Goal: Use online tool/utility: Utilize a website feature to perform a specific function

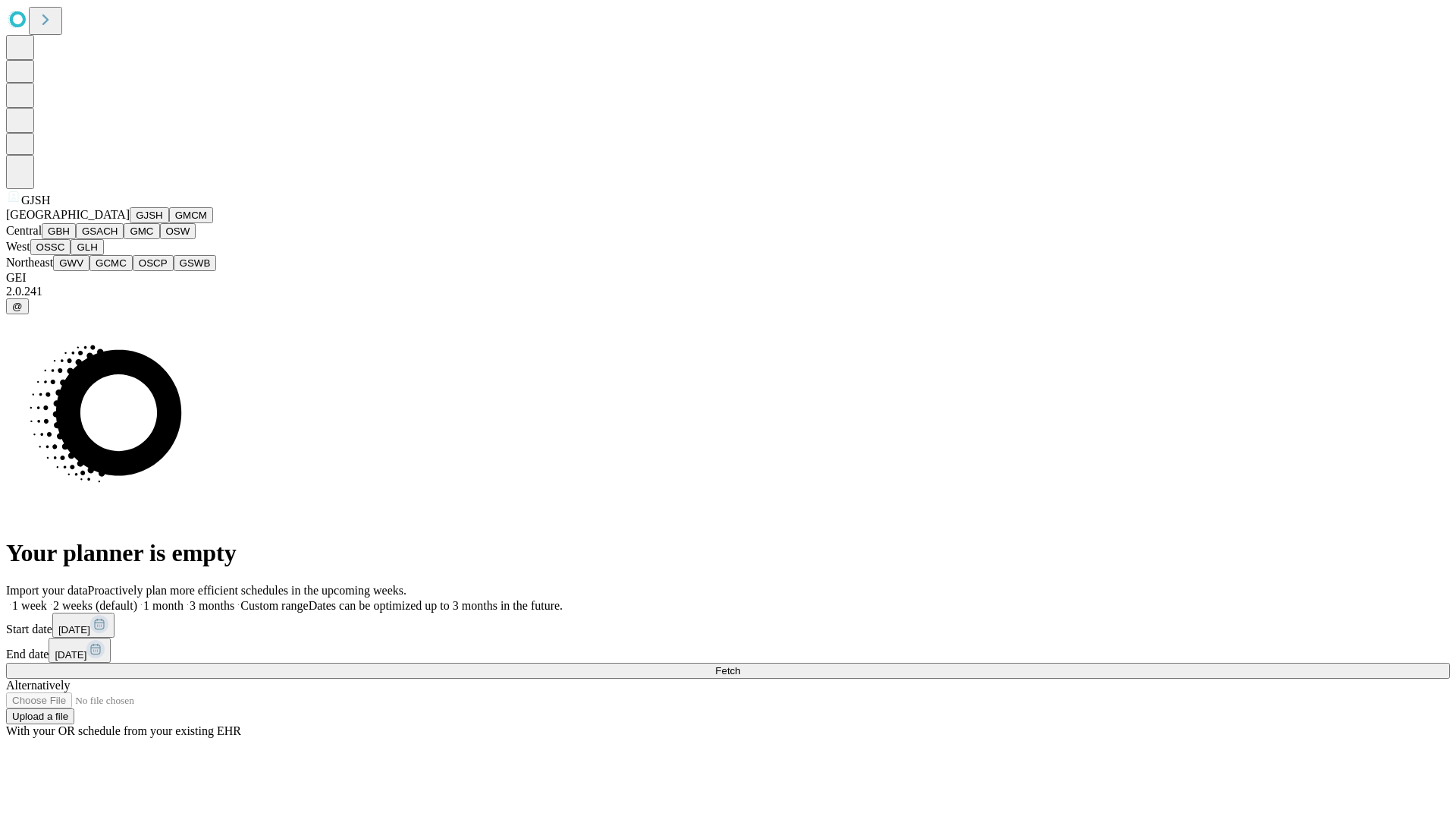
click at [130, 223] on button "GJSH" at bounding box center [149, 215] width 40 height 16
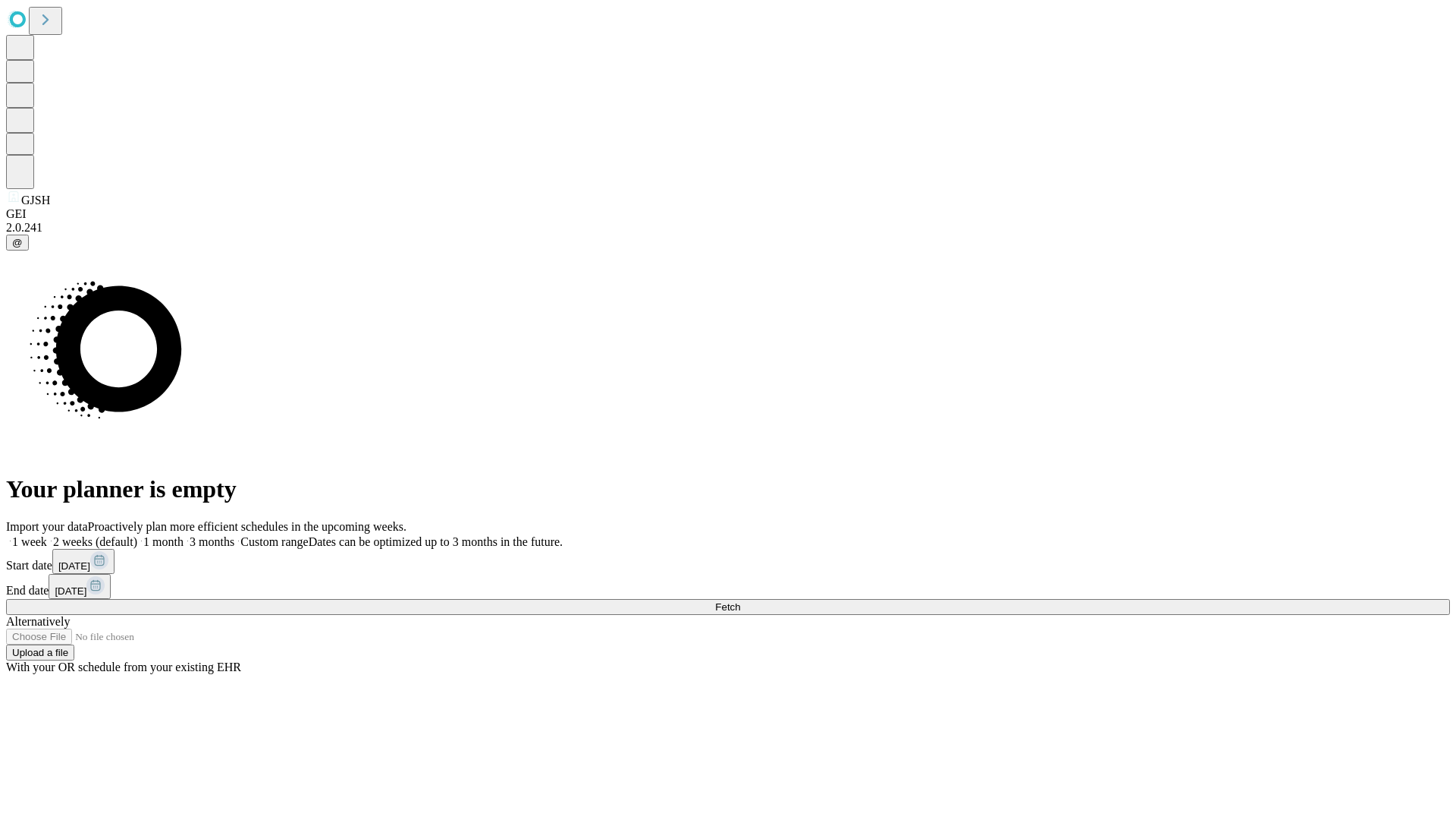
click at [47, 535] on label "1 week" at bounding box center [27, 542] width 41 height 13
click at [741, 601] on span "Fetch" at bounding box center [728, 607] width 25 height 11
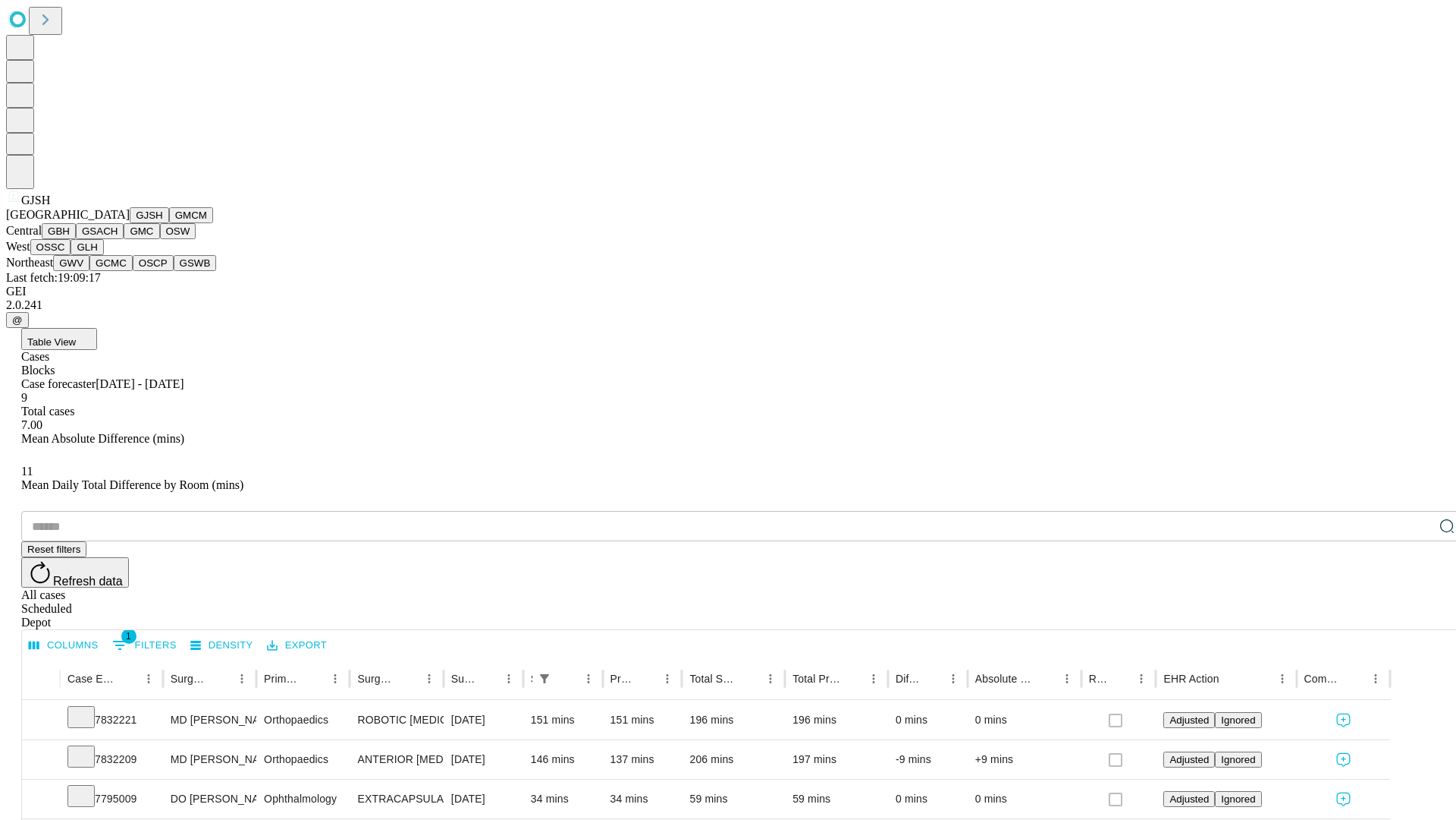
click at [169, 223] on button "GMCM" at bounding box center [191, 215] width 44 height 16
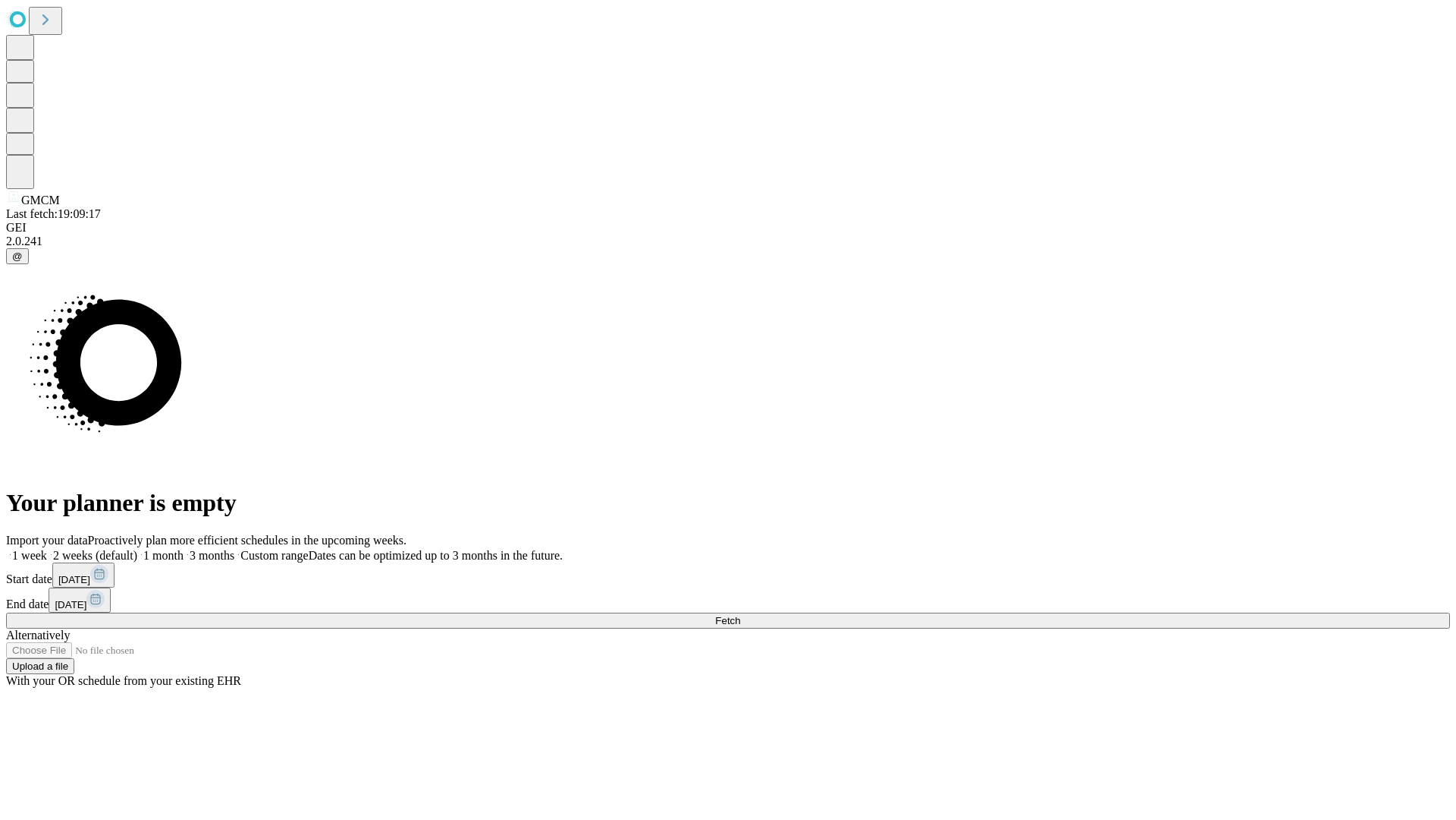
click at [47, 549] on label "1 week" at bounding box center [27, 555] width 41 height 13
click at [741, 615] on span "Fetch" at bounding box center [728, 621] width 25 height 11
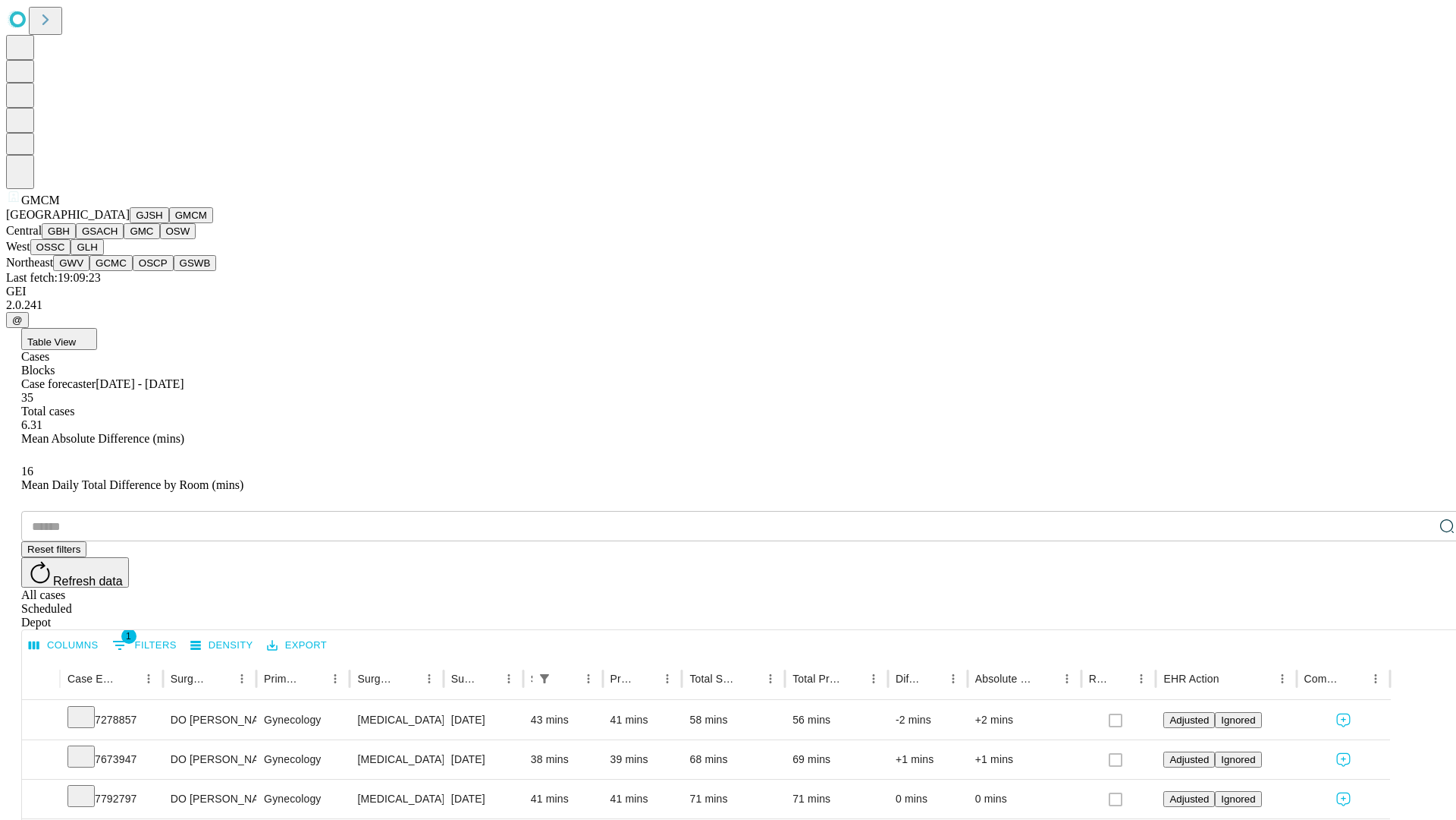
click at [76, 239] on button "GBH" at bounding box center [59, 231] width 34 height 16
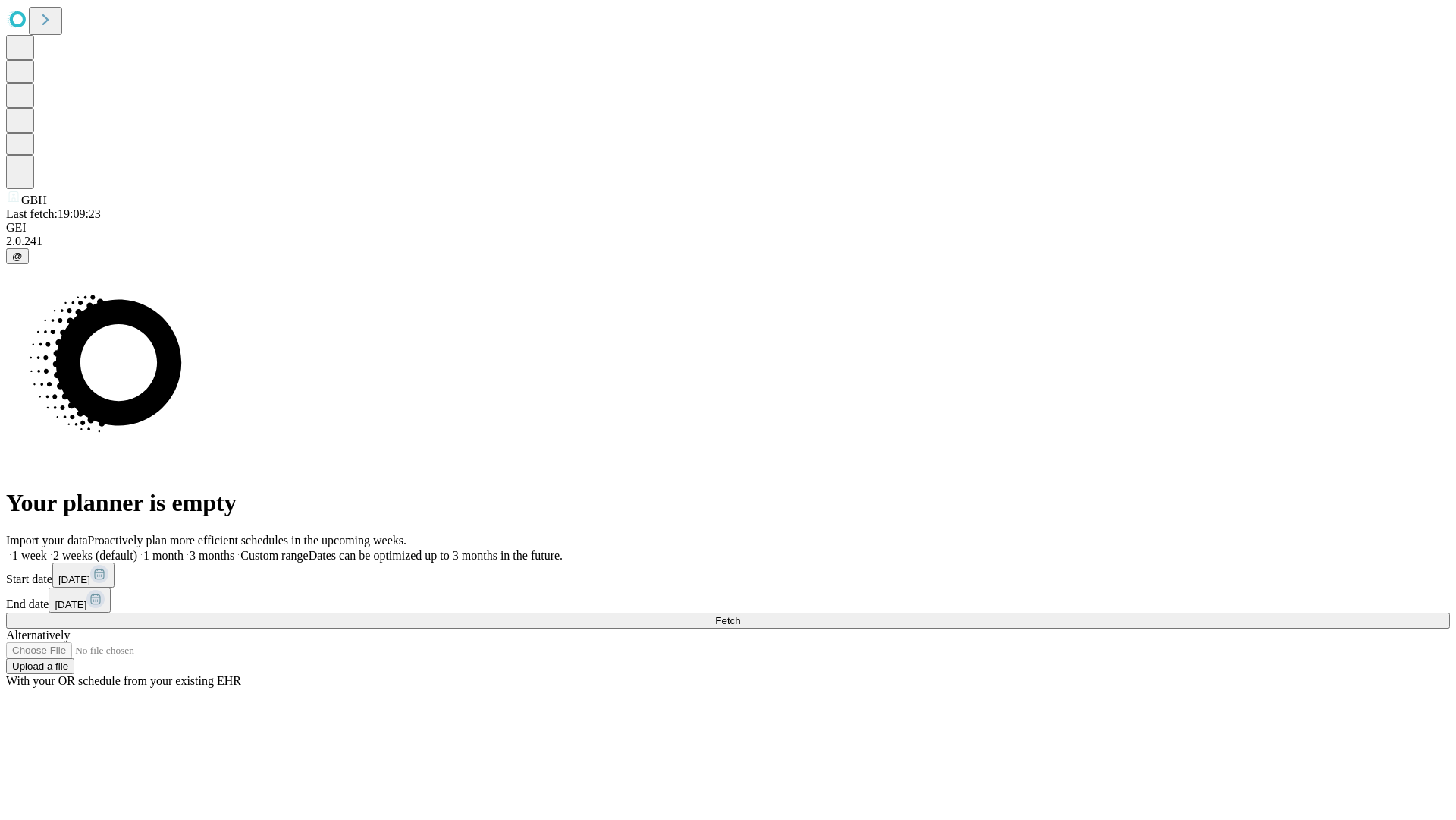
click at [47, 549] on label "1 week" at bounding box center [27, 555] width 41 height 13
click at [741, 615] on span "Fetch" at bounding box center [728, 621] width 25 height 11
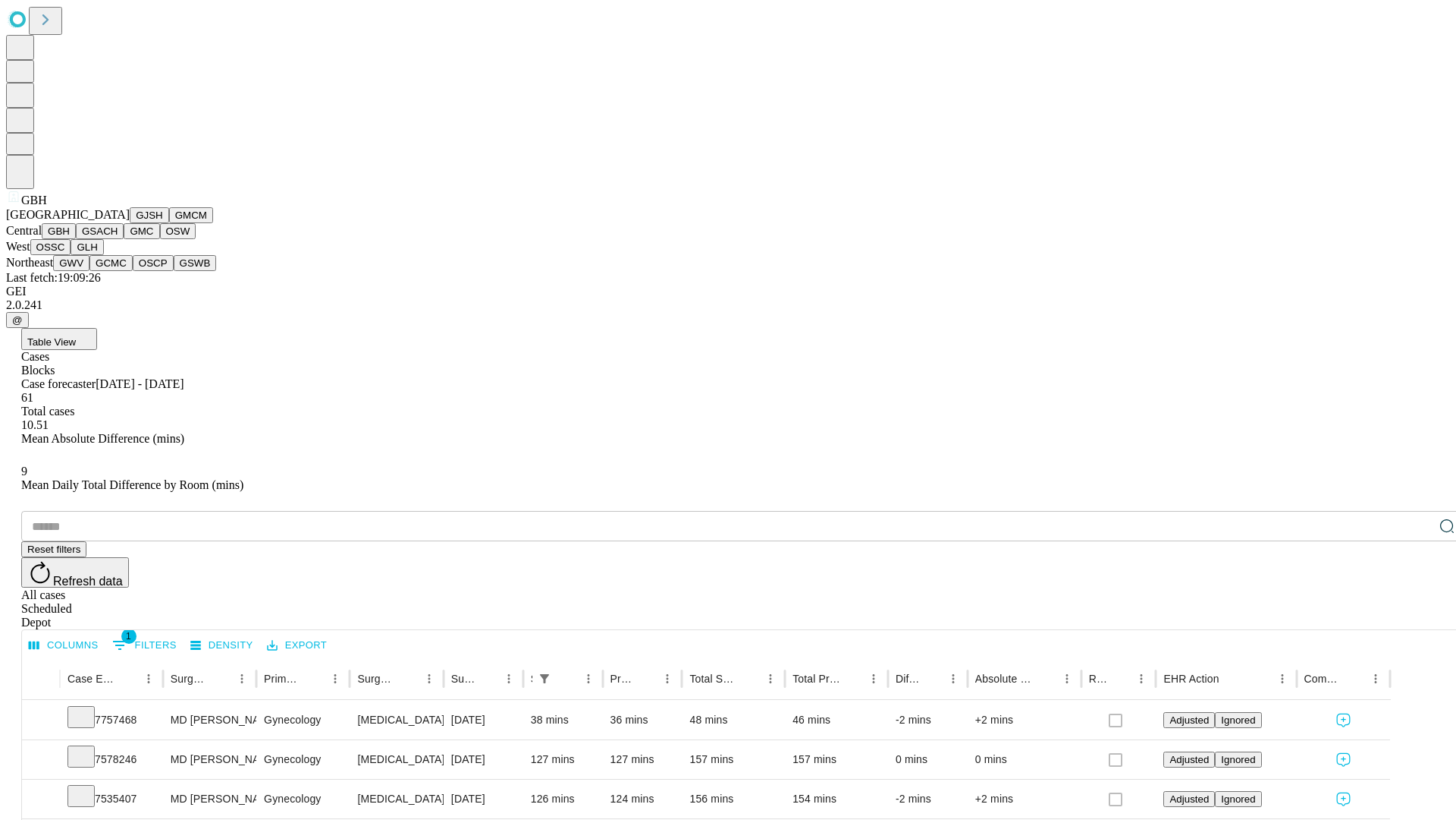
click at [118, 239] on button "GSACH" at bounding box center [99, 231] width 48 height 16
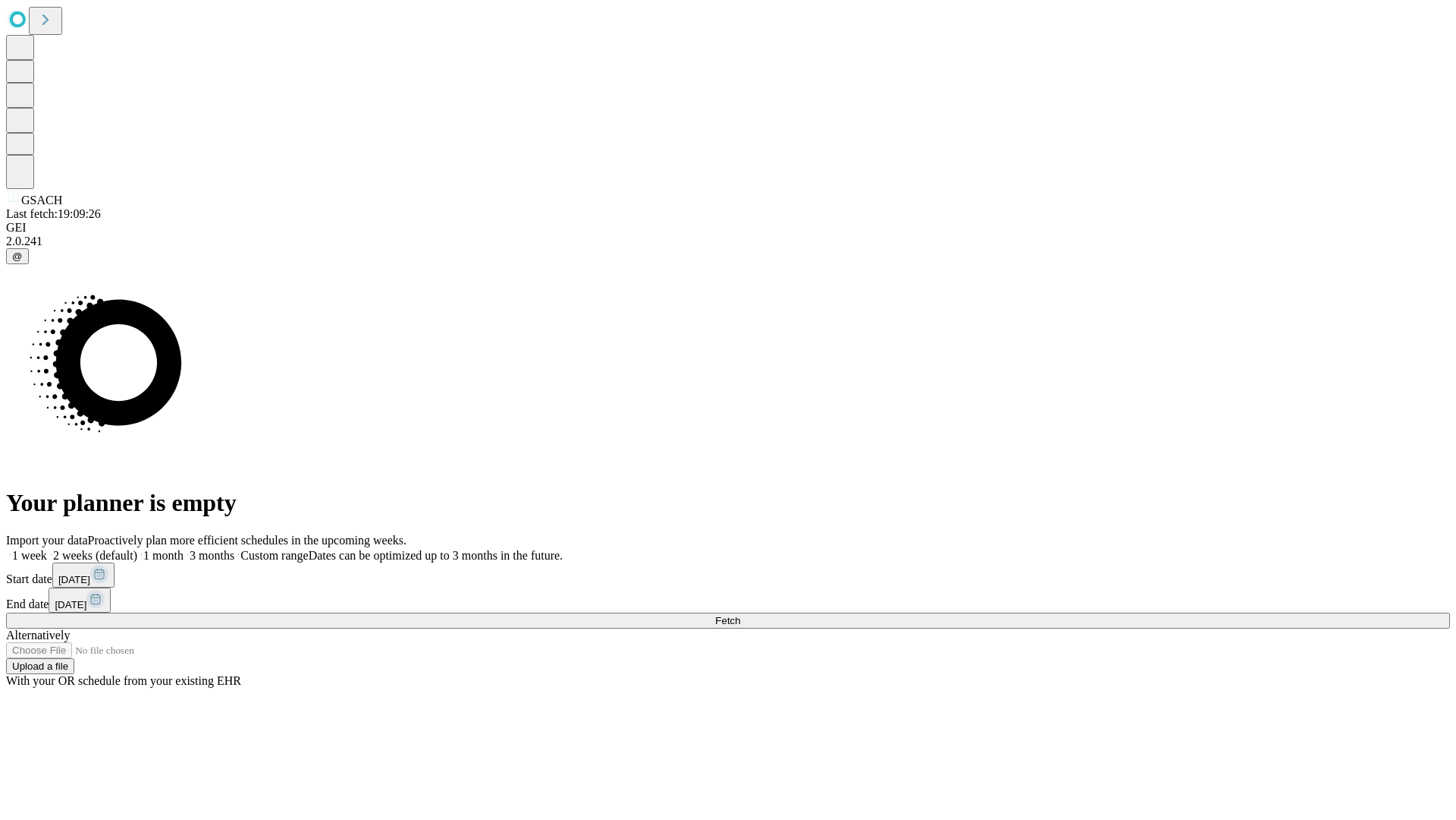
click at [741, 615] on span "Fetch" at bounding box center [728, 621] width 25 height 11
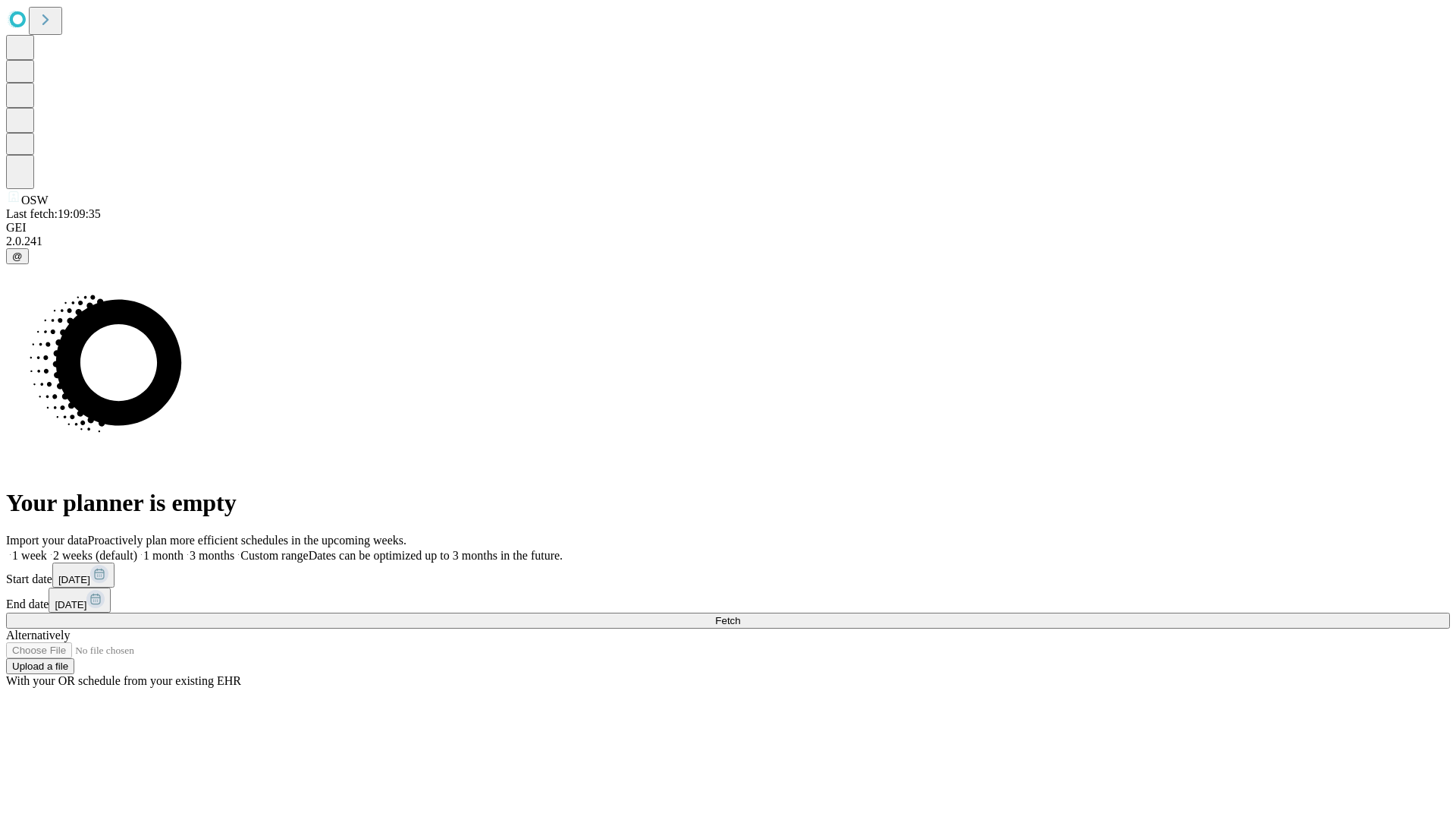
click at [47, 549] on label "1 week" at bounding box center [27, 555] width 41 height 13
click at [741, 615] on span "Fetch" at bounding box center [728, 621] width 25 height 11
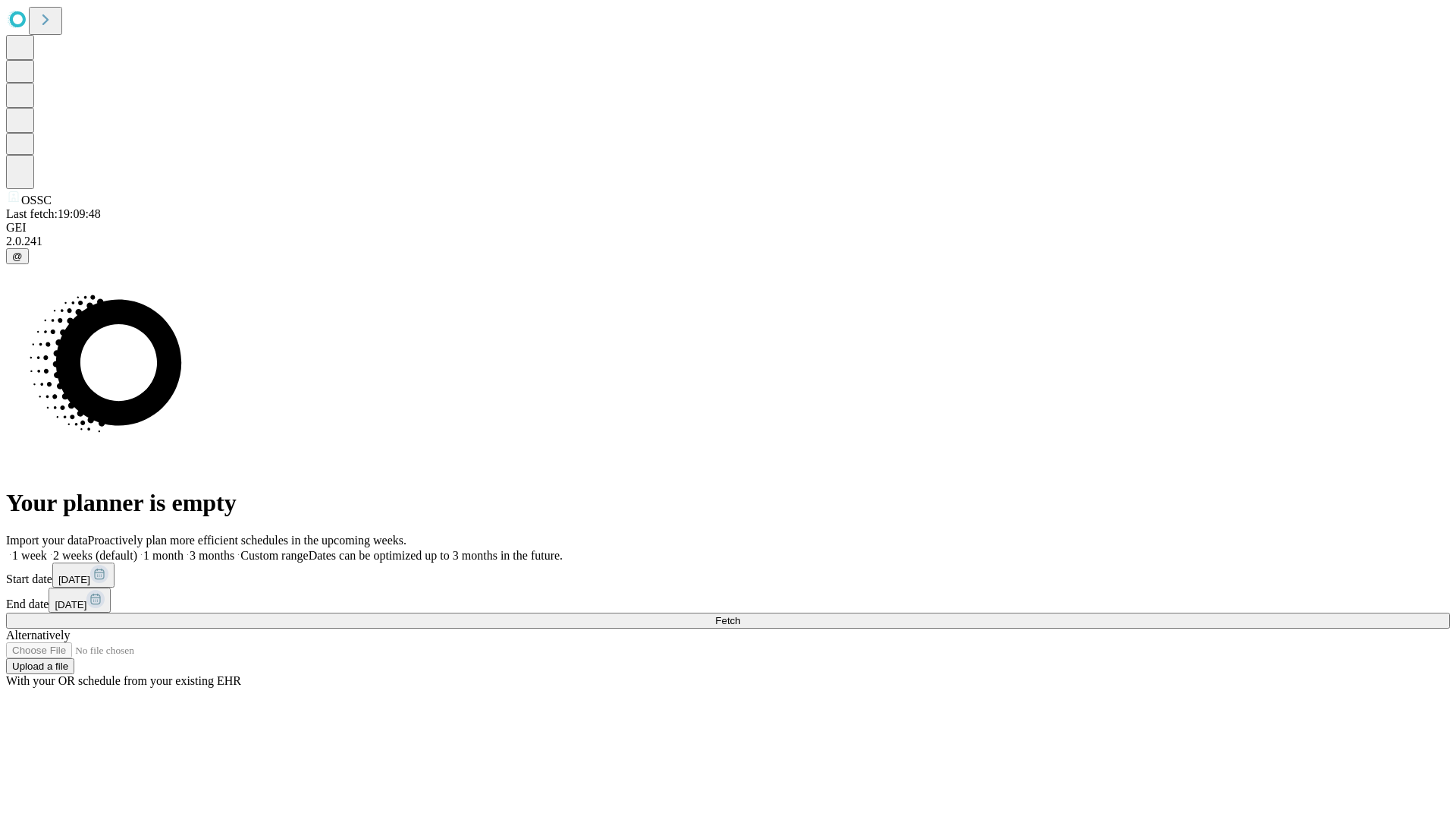
click at [47, 549] on label "1 week" at bounding box center [27, 555] width 41 height 13
click at [741, 615] on span "Fetch" at bounding box center [728, 621] width 25 height 11
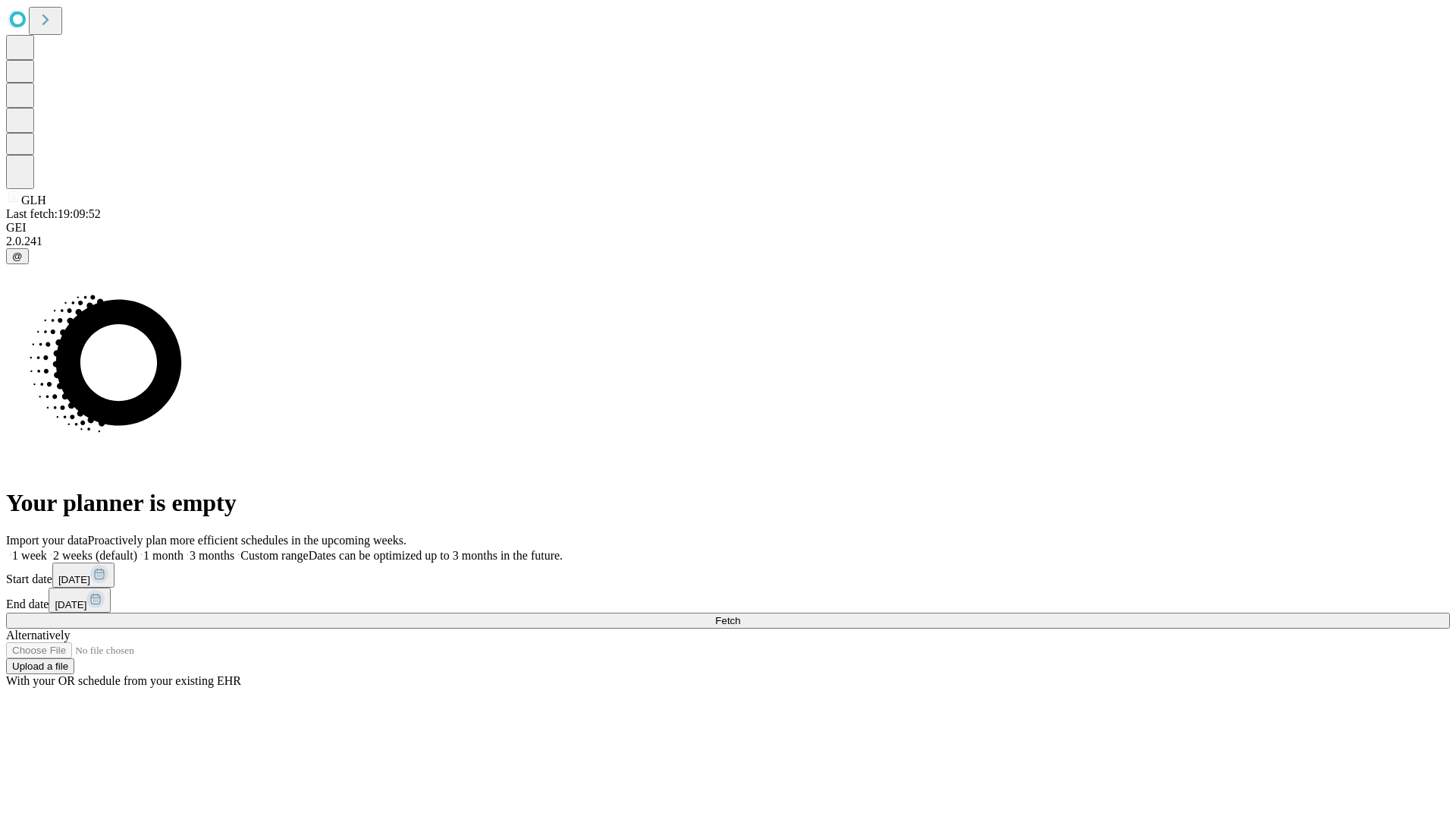
click at [47, 549] on label "1 week" at bounding box center [27, 555] width 41 height 13
click at [741, 615] on span "Fetch" at bounding box center [728, 621] width 25 height 11
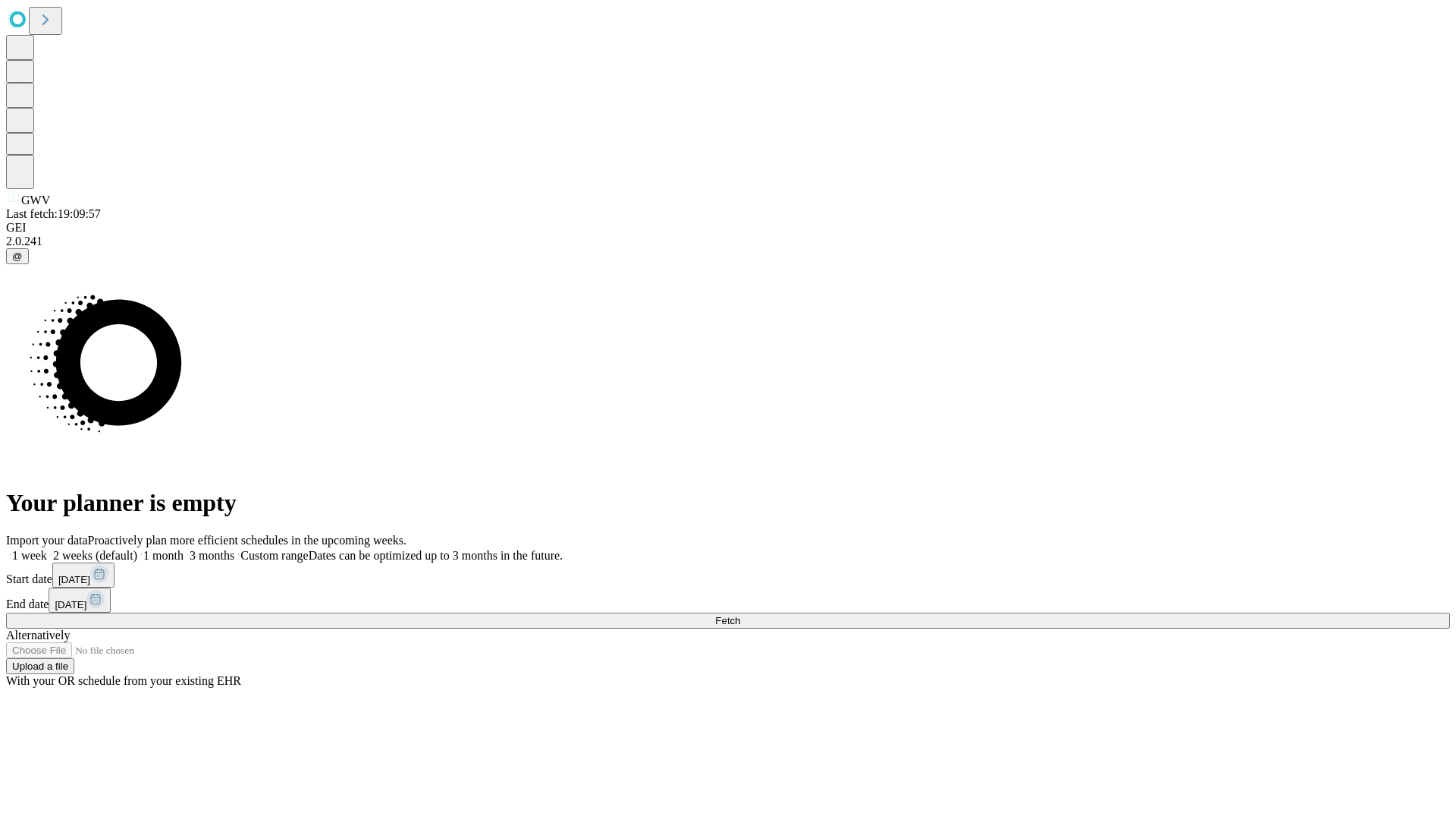
click at [47, 549] on label "1 week" at bounding box center [27, 555] width 41 height 13
click at [741, 615] on span "Fetch" at bounding box center [728, 621] width 25 height 11
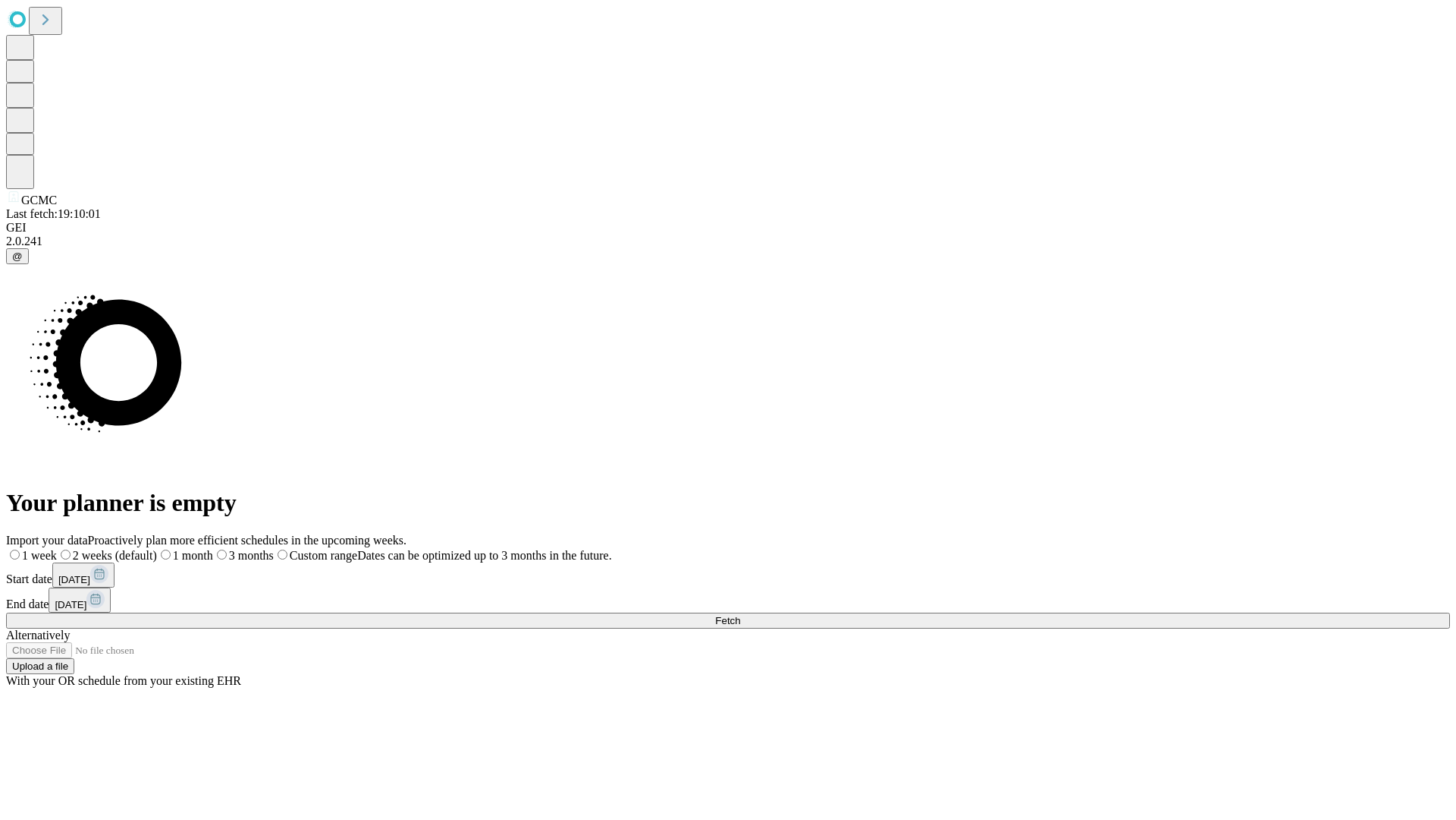
click at [57, 549] on label "1 week" at bounding box center [31, 555] width 51 height 13
click at [741, 615] on span "Fetch" at bounding box center [728, 621] width 25 height 11
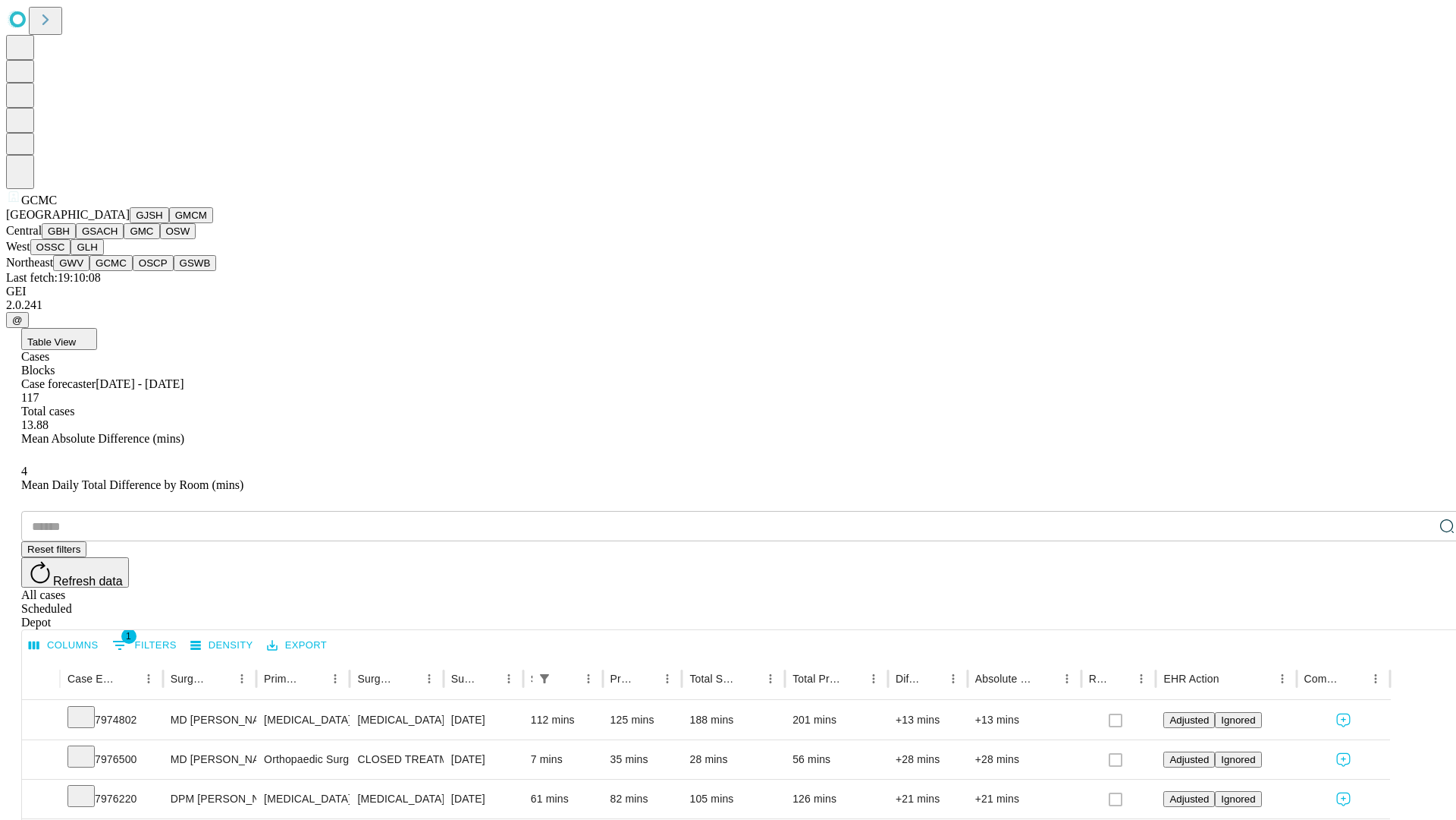
click at [133, 271] on button "OSCP" at bounding box center [153, 263] width 41 height 16
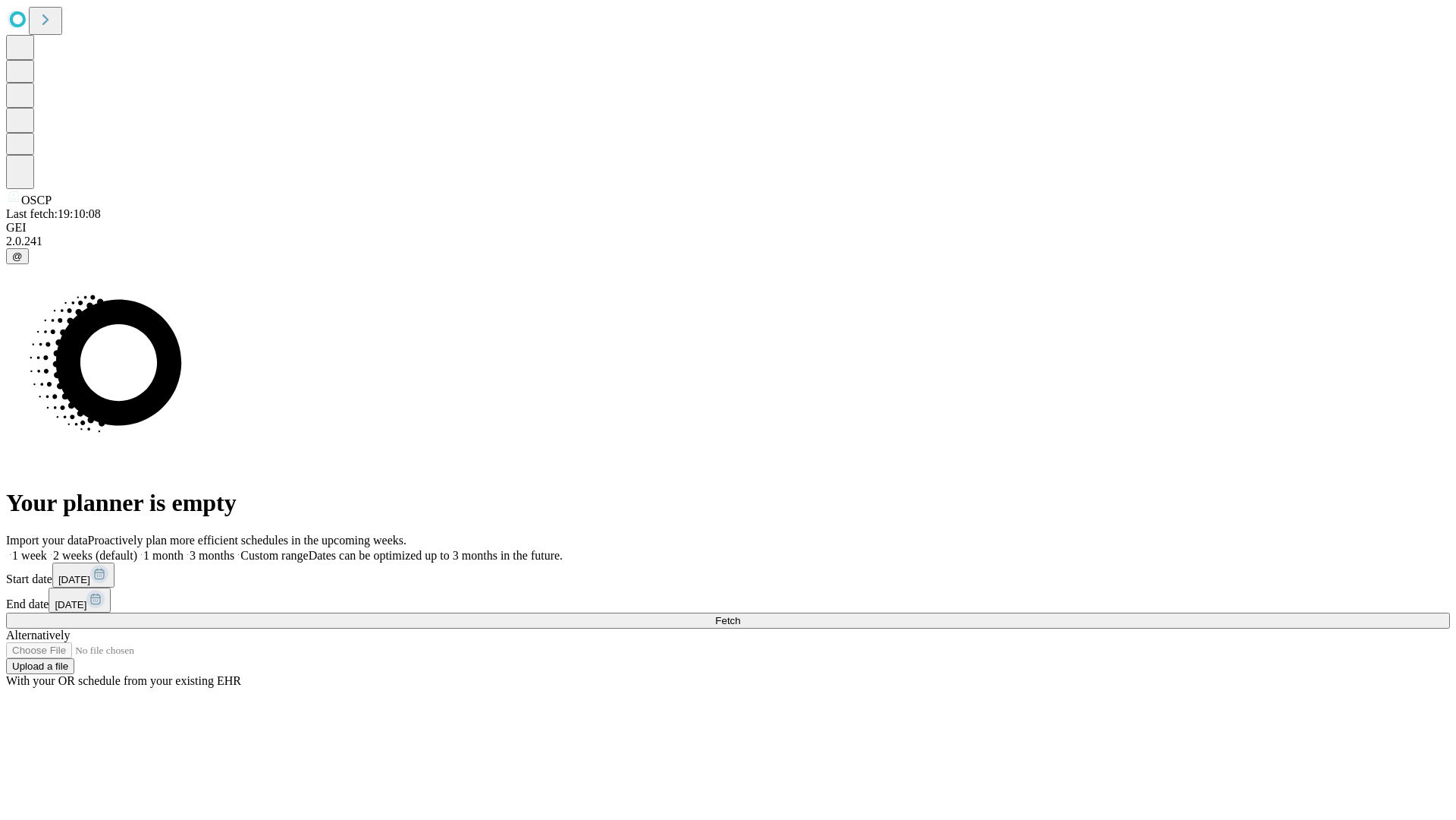
click at [47, 549] on label "1 week" at bounding box center [27, 555] width 41 height 13
click at [741, 615] on span "Fetch" at bounding box center [728, 621] width 25 height 11
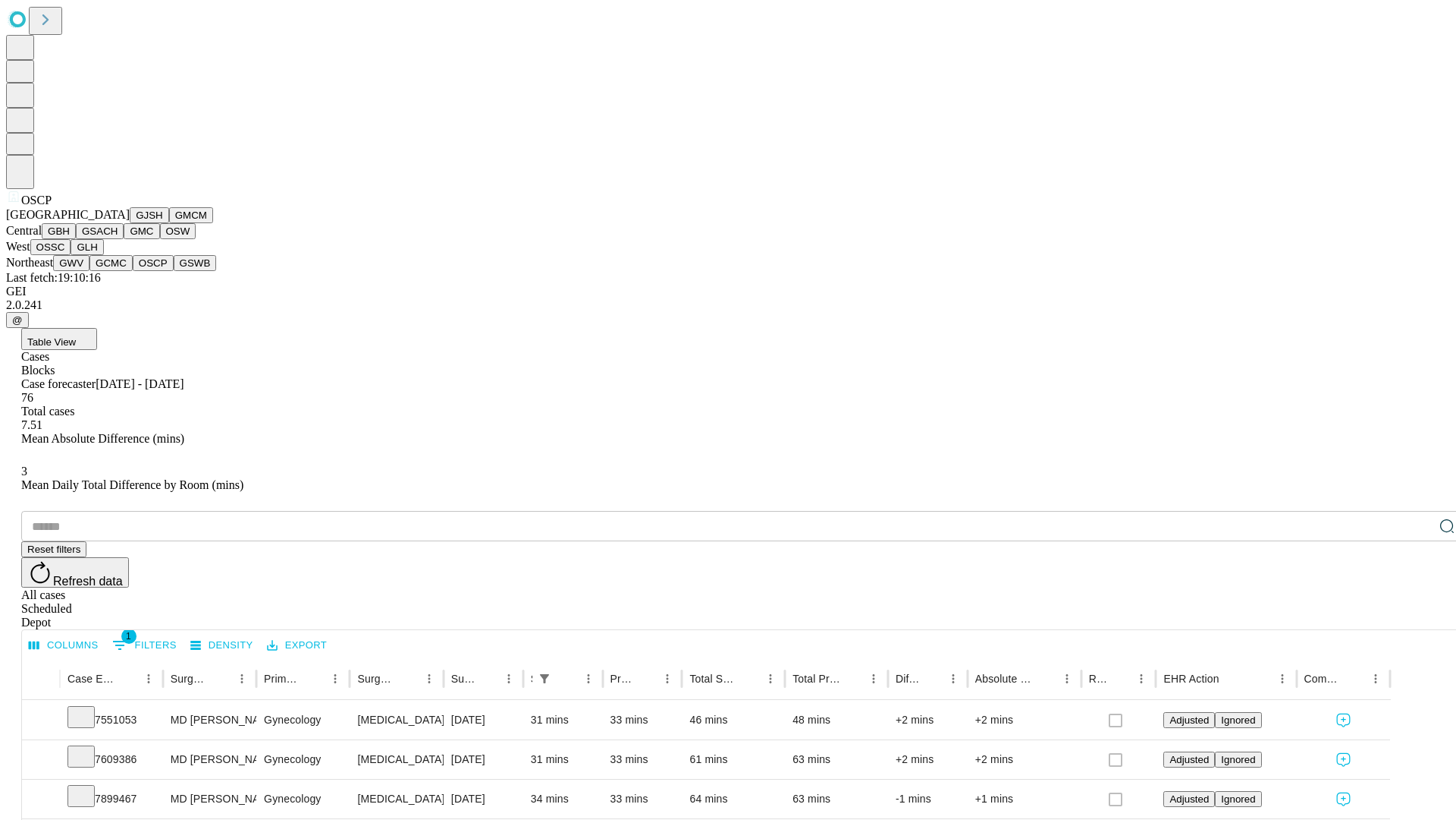
click at [173, 271] on button "GSWB" at bounding box center [195, 263] width 44 height 16
